Goal: Find contact information: Find contact information

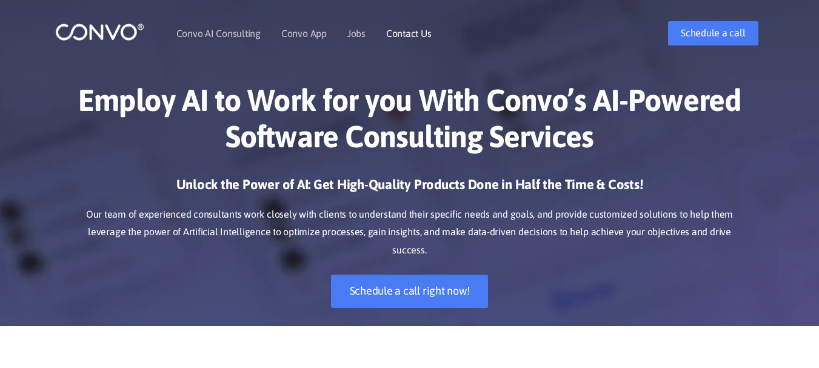
click at [399, 33] on link "Contact Us" at bounding box center [408, 33] width 45 height 10
click at [352, 35] on link "Jobs" at bounding box center [356, 33] width 18 height 10
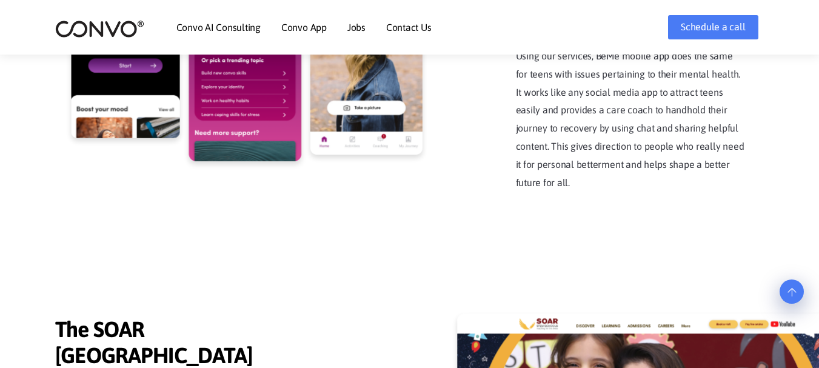
scroll to position [2508, 0]
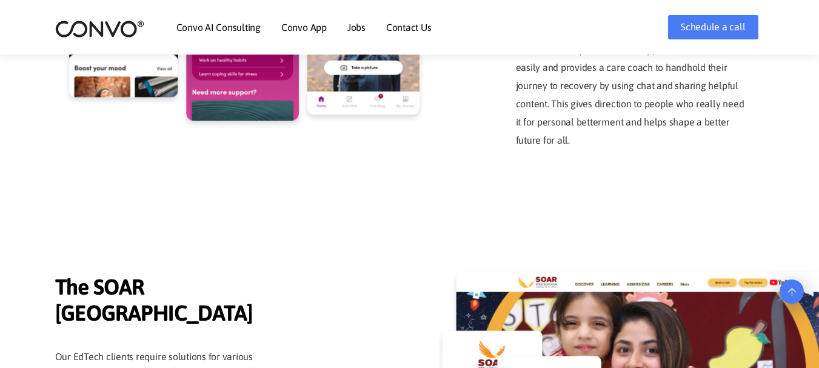
click at [359, 29] on link "Jobs" at bounding box center [356, 27] width 18 height 10
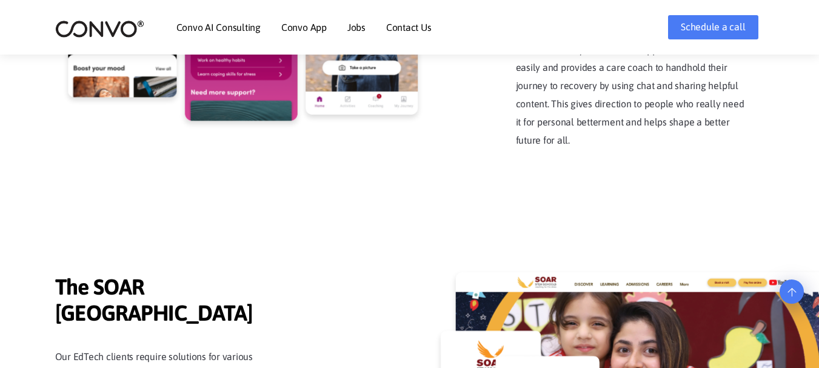
click at [415, 21] on li "Contact Us" at bounding box center [408, 27] width 45 height 52
click at [415, 27] on link "Contact Us" at bounding box center [408, 27] width 45 height 10
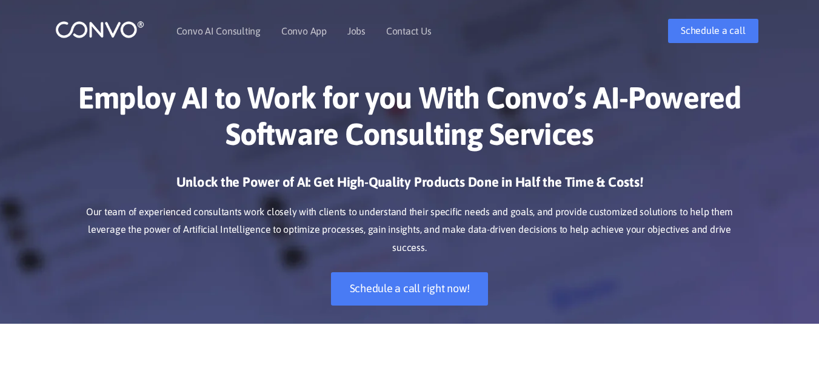
scroll to position [0, 0]
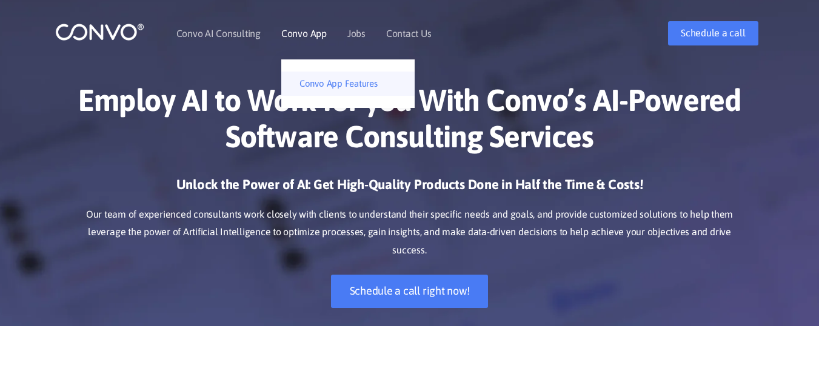
click at [310, 78] on link "Convo App Features" at bounding box center [347, 84] width 133 height 24
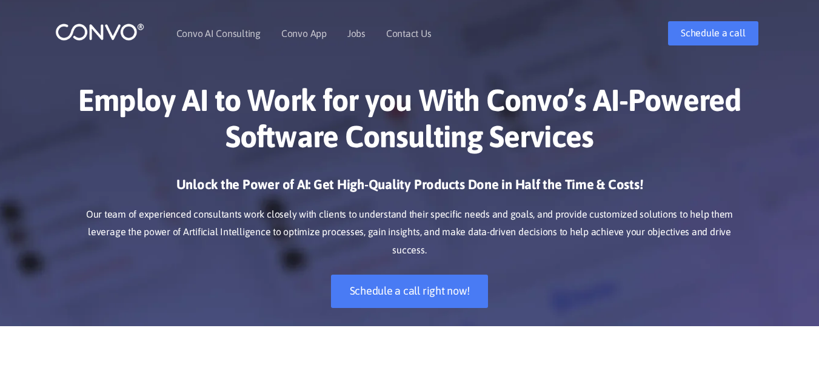
click at [348, 35] on link "Jobs" at bounding box center [356, 33] width 18 height 10
click at [412, 33] on link "Contact Us" at bounding box center [408, 33] width 45 height 10
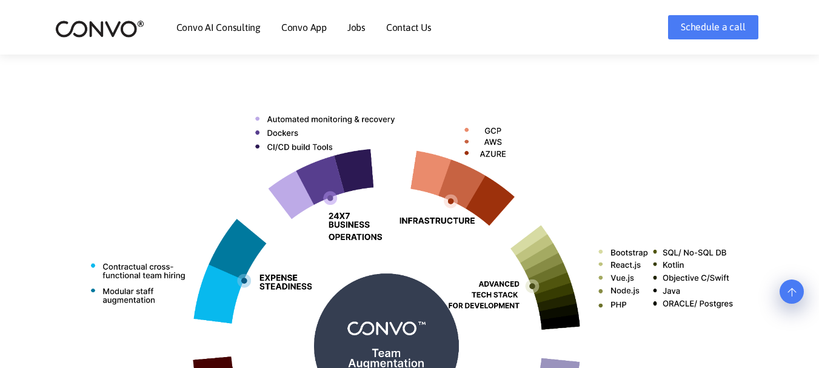
scroll to position [411, 0]
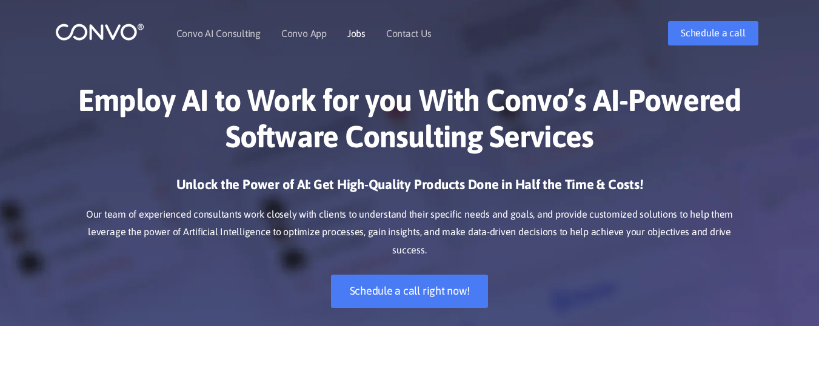
click at [358, 35] on link "Jobs" at bounding box center [356, 33] width 18 height 10
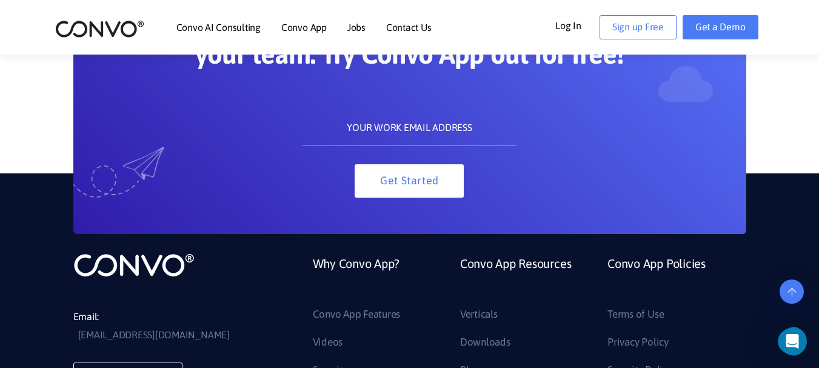
scroll to position [1550, 0]
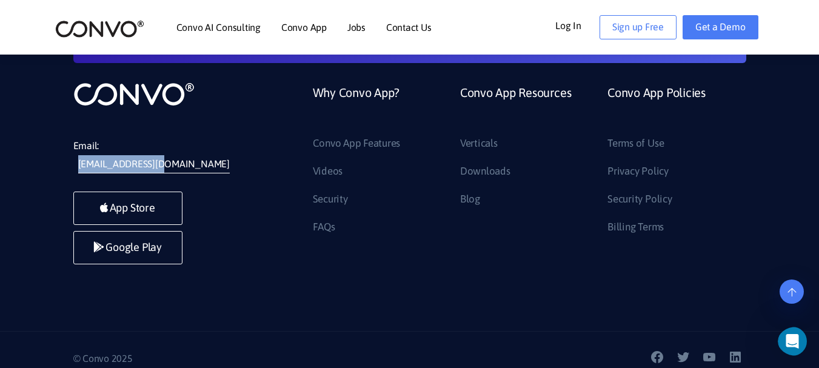
drag, startPoint x: 235, startPoint y: 137, endPoint x: 106, endPoint y: 139, distance: 128.5
click at [106, 139] on li "Email: support@convo.com" at bounding box center [164, 155] width 182 height 36
copy link "[EMAIL_ADDRESS][DOMAIN_NAME]"
